Goal: Find specific page/section: Find specific page/section

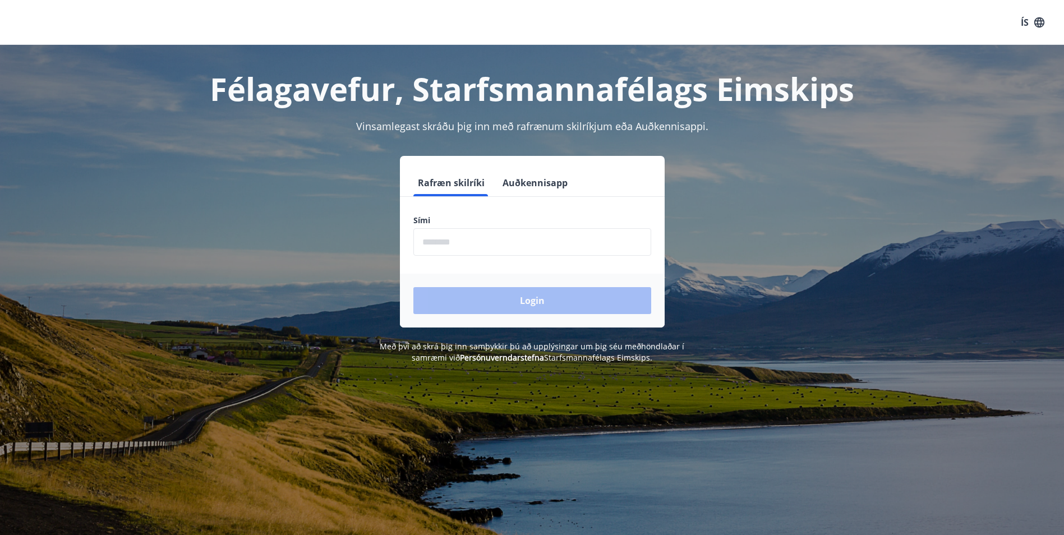
click at [436, 242] on input "phone" at bounding box center [532, 241] width 238 height 27
type input "********"
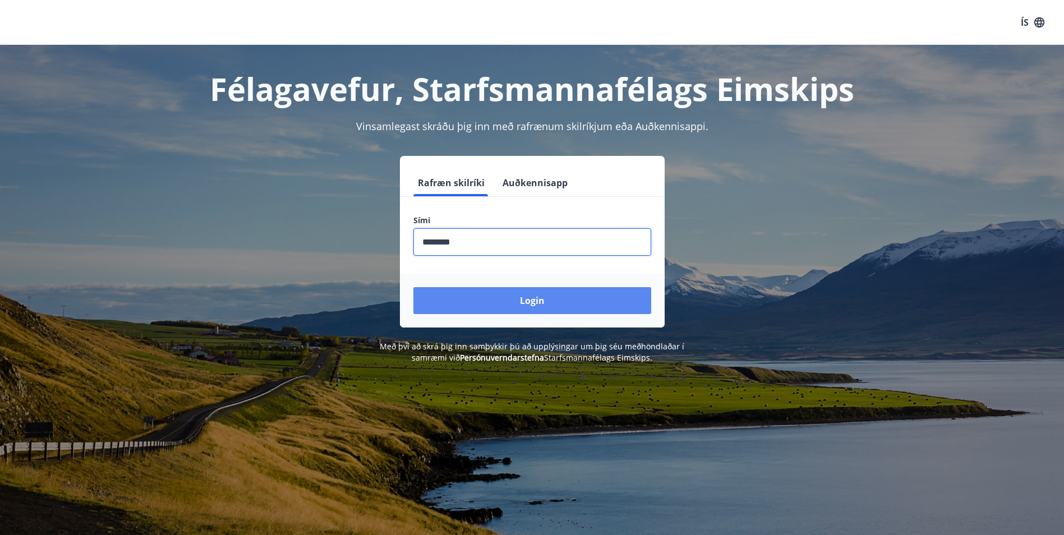
click at [413, 287] on button "Login" at bounding box center [532, 300] width 238 height 27
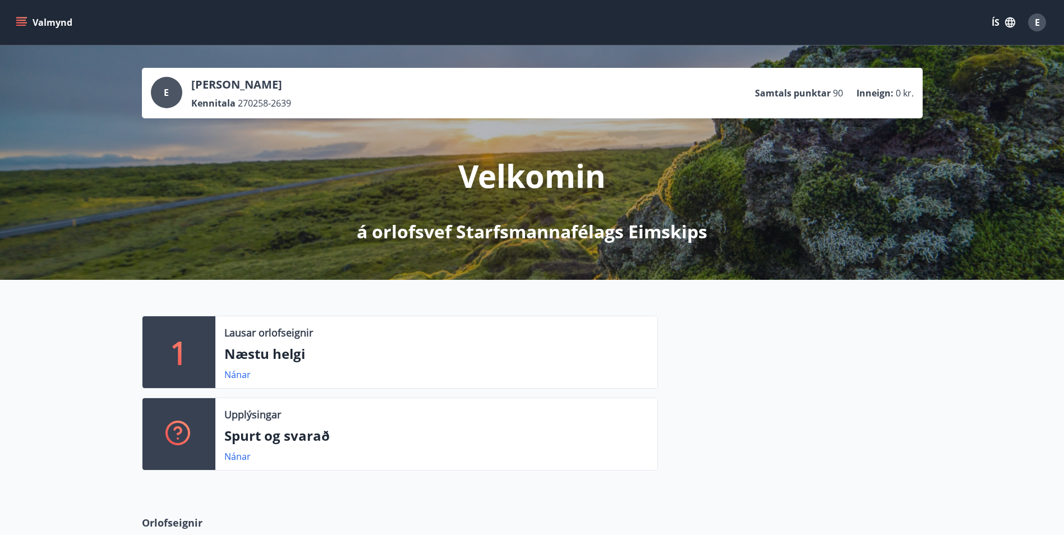
click at [20, 21] on icon "menu" at bounding box center [21, 20] width 10 height 1
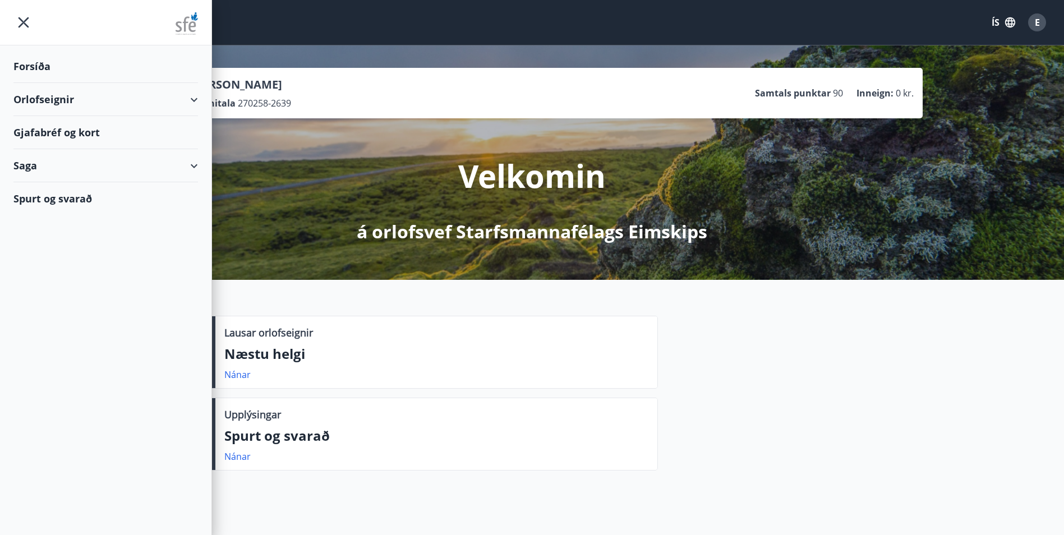
click at [45, 73] on div "Forsíða" at bounding box center [105, 66] width 185 height 33
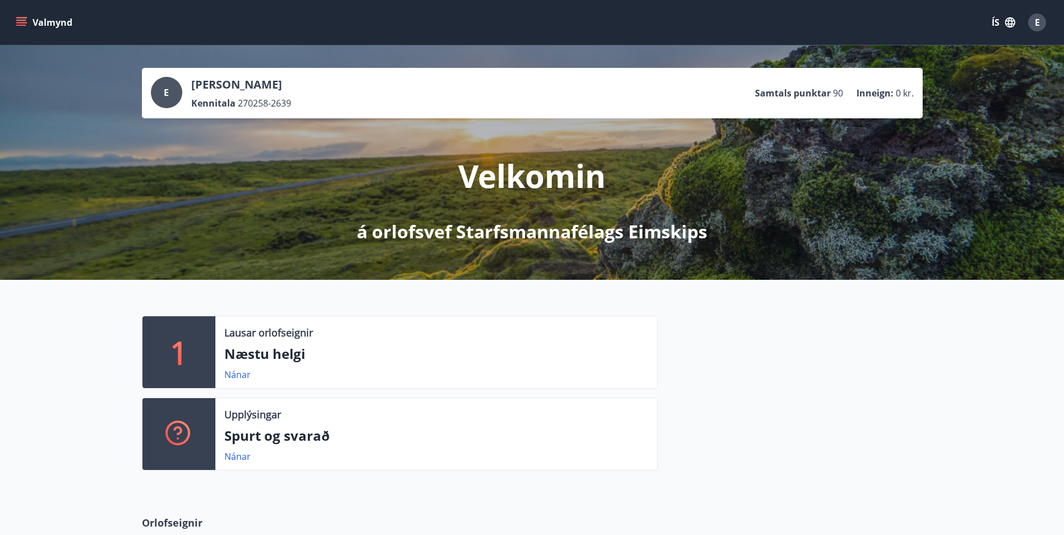
click at [47, 30] on button "Valmynd" at bounding box center [44, 22] width 63 height 20
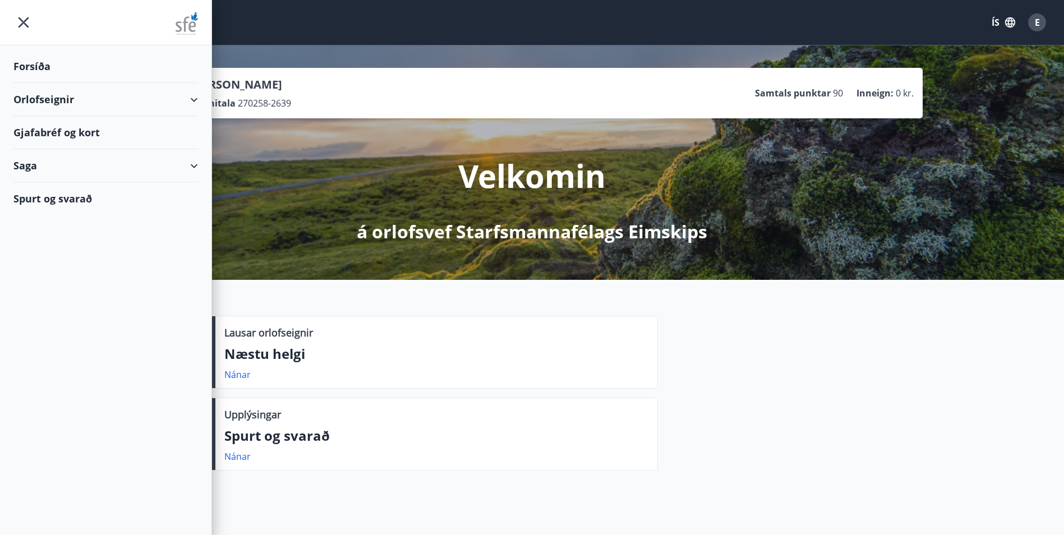
click at [45, 136] on div "Gjafabréf og kort" at bounding box center [105, 132] width 185 height 33
